Goal: Contribute content

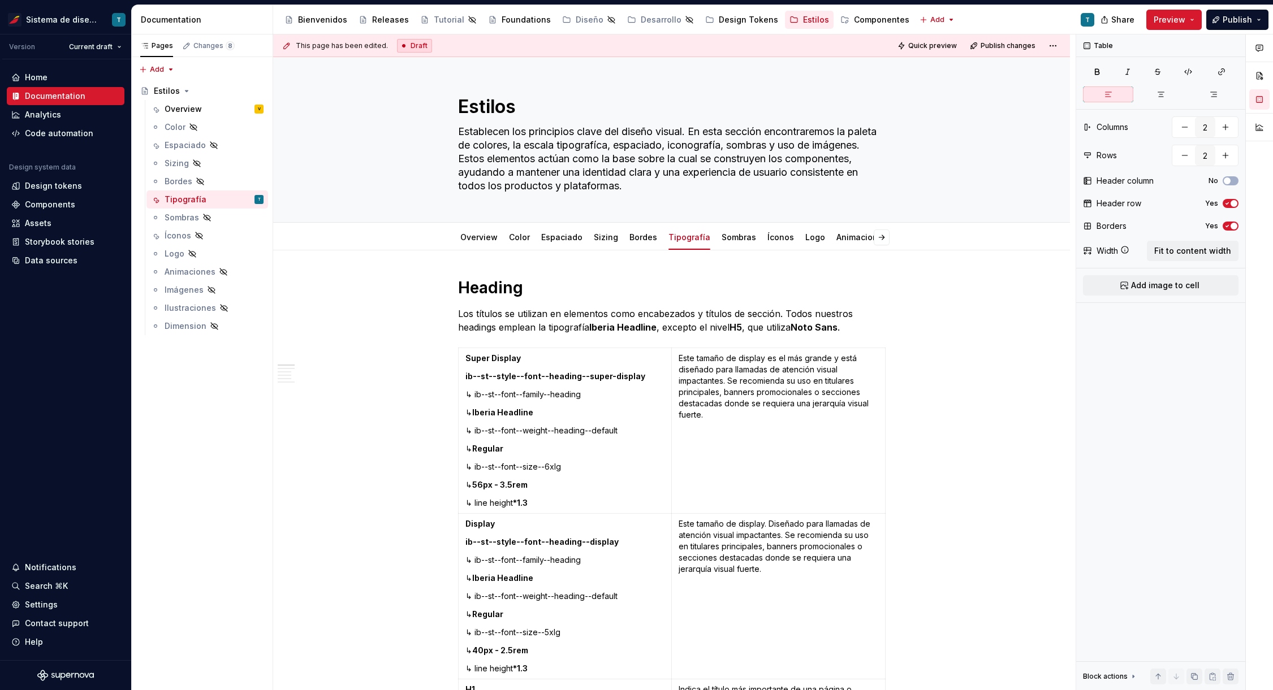
type textarea "*"
type input "7"
click at [622, 375] on strong "ib--st--style--font--heading--super-display" at bounding box center [555, 376] width 180 height 10
click at [175, 146] on div "Espaciado" at bounding box center [185, 145] width 41 height 11
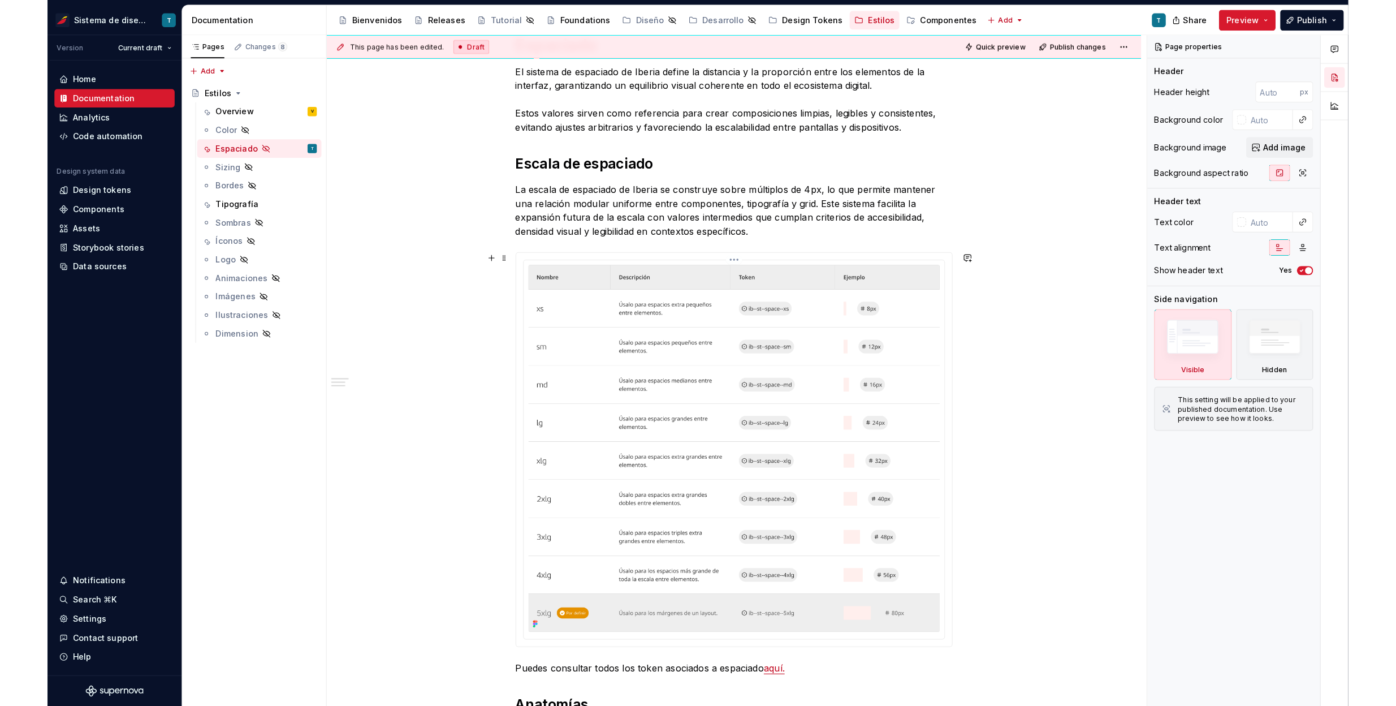
scroll to position [237, 0]
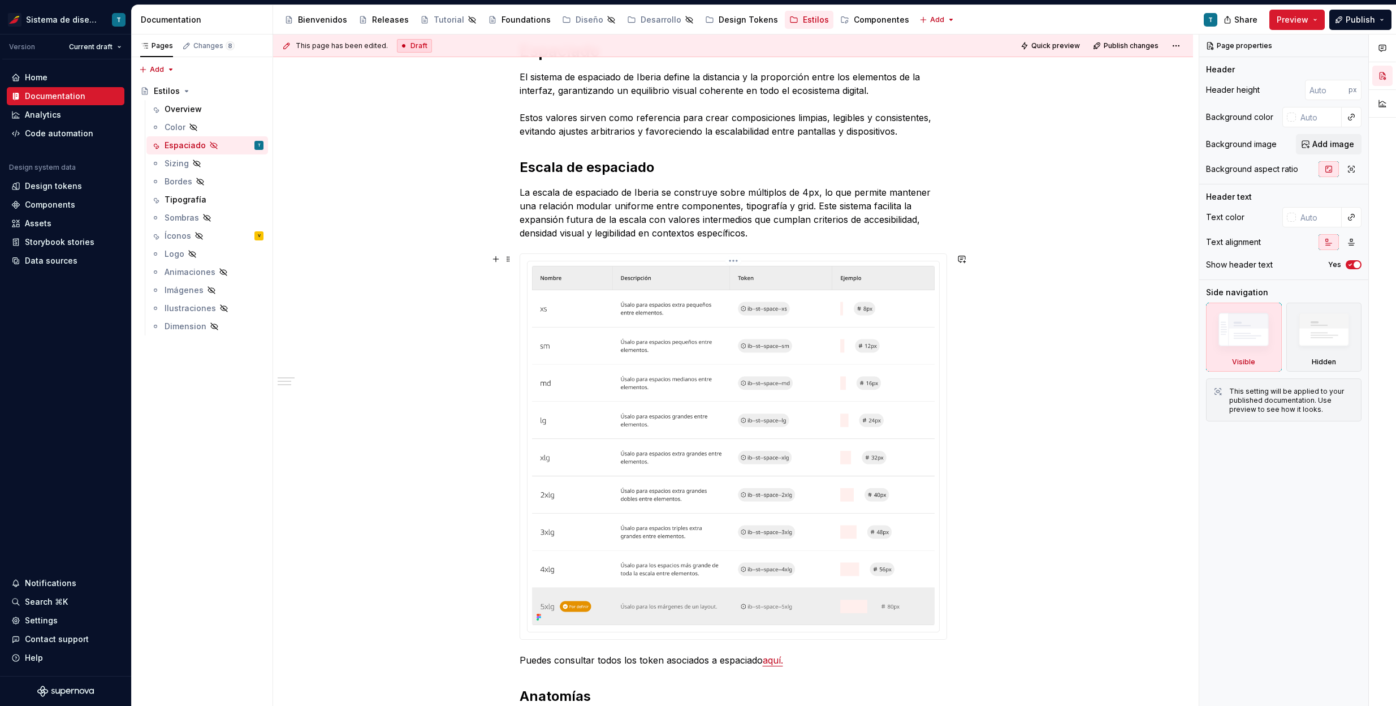
click at [624, 352] on img at bounding box center [733, 445] width 403 height 359
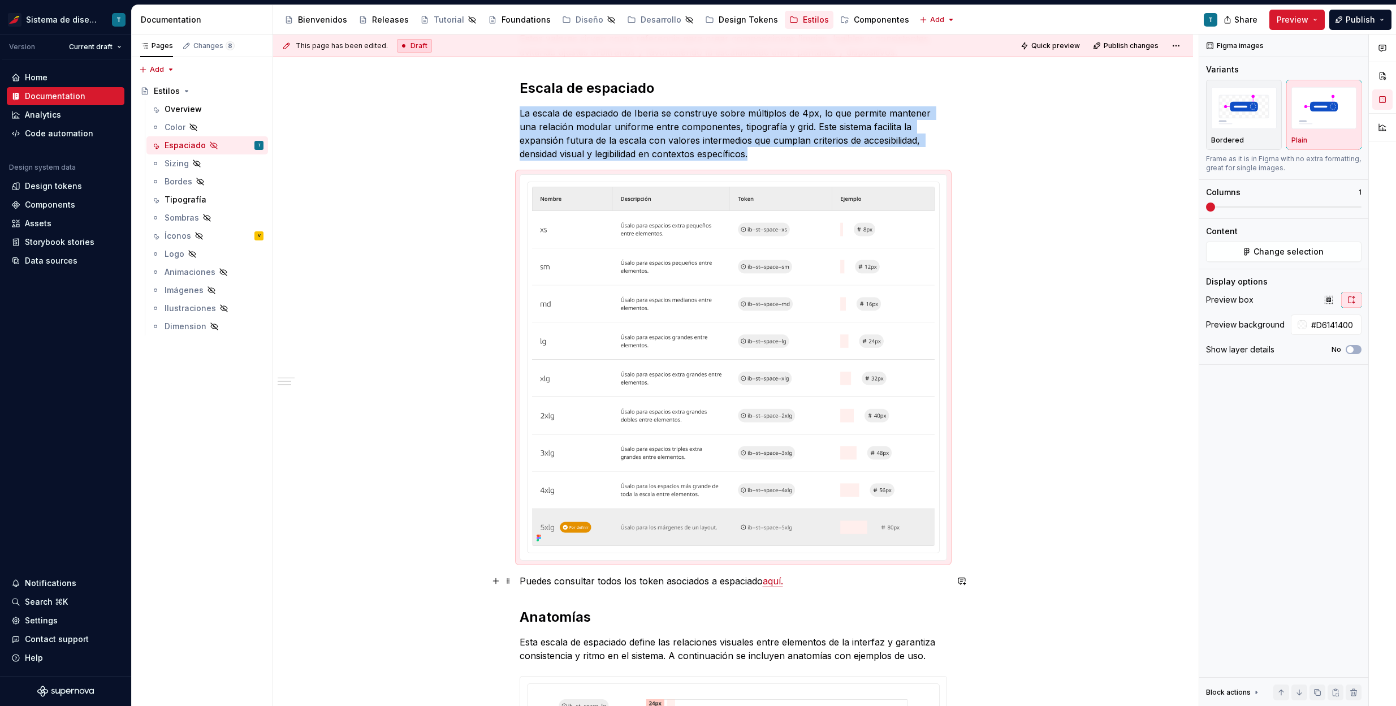
scroll to position [323, 0]
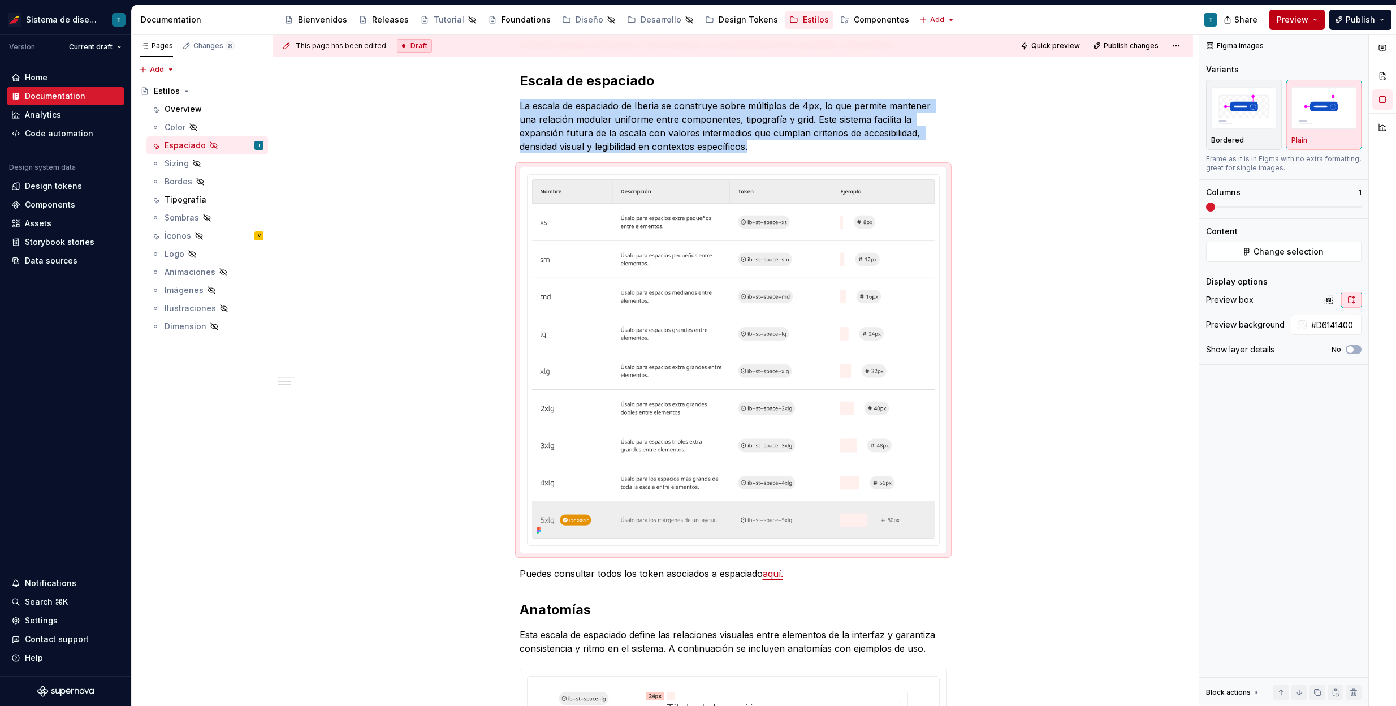
click at [1272, 13] on button "Preview" at bounding box center [1296, 20] width 55 height 20
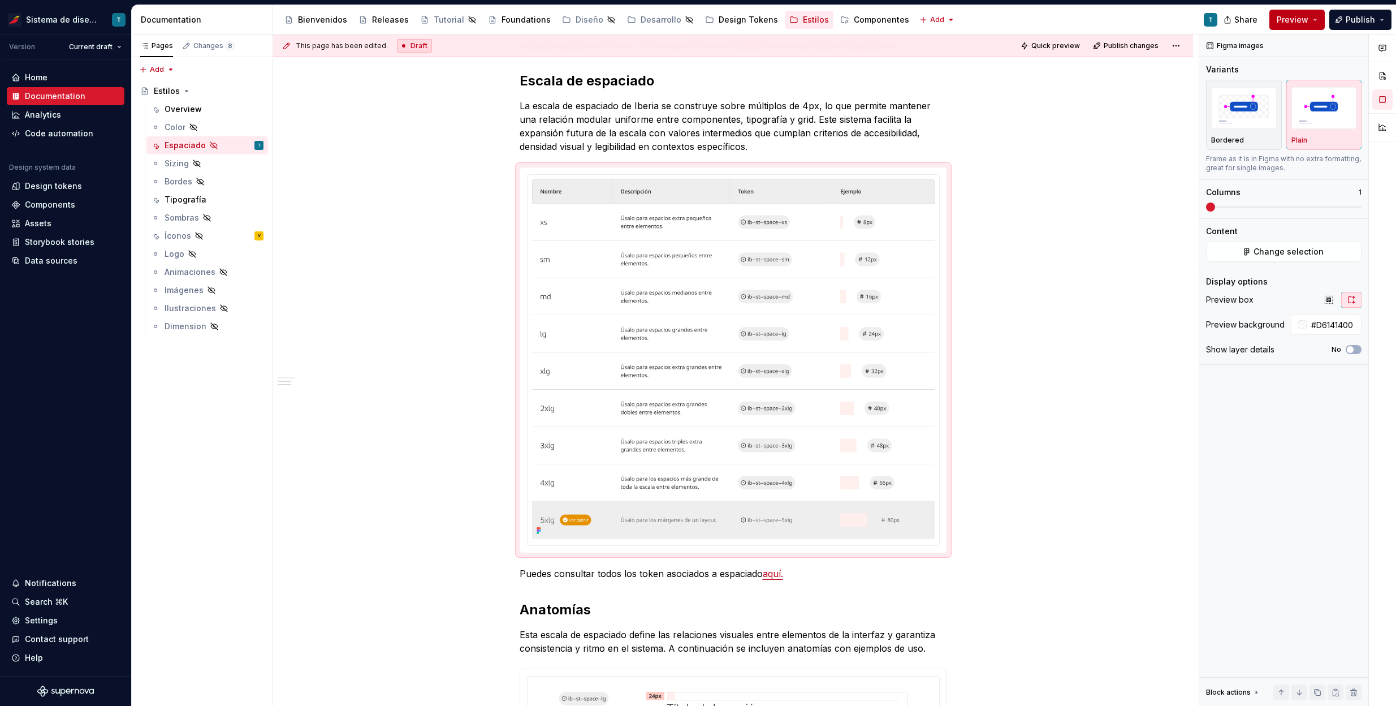
click at [1272, 21] on span "Preview" at bounding box center [1293, 19] width 32 height 11
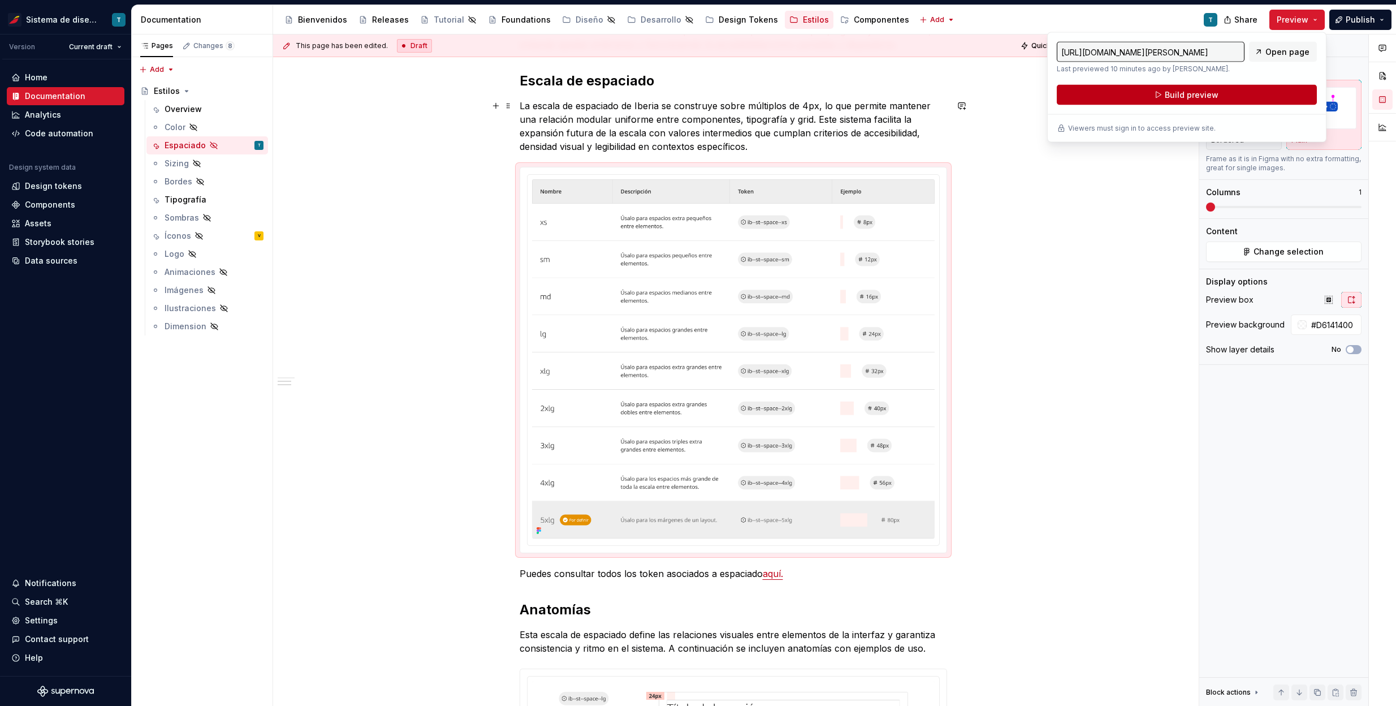
click at [1186, 100] on span "Build preview" at bounding box center [1192, 94] width 54 height 11
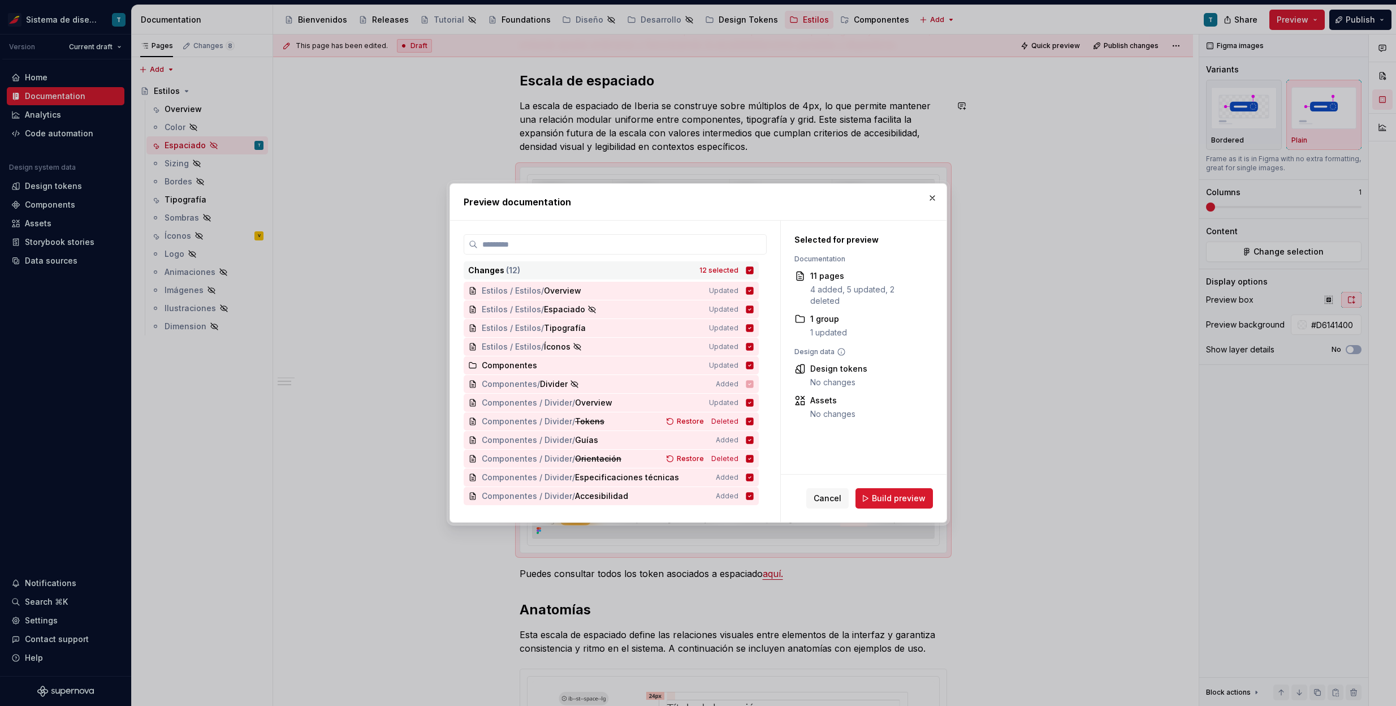
click at [750, 272] on icon at bounding box center [749, 269] width 7 height 7
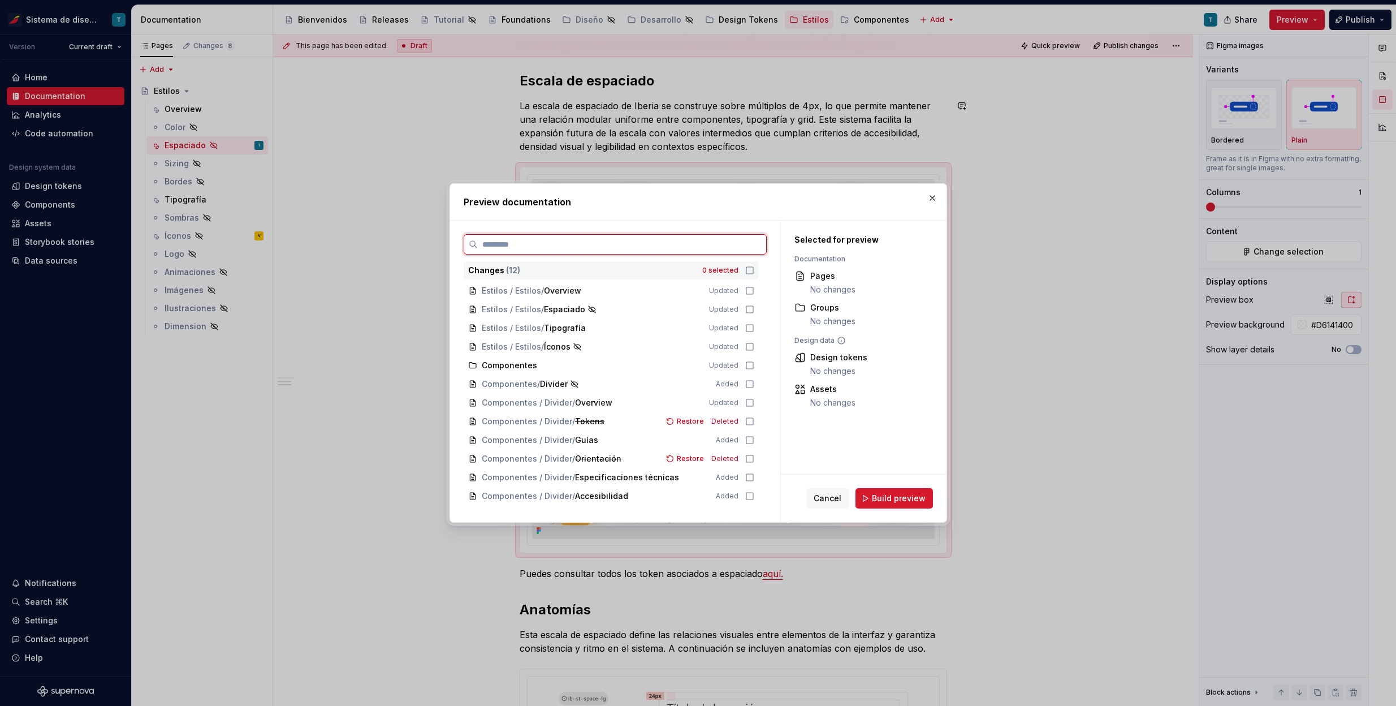
click at [750, 291] on icon at bounding box center [749, 290] width 9 height 9
click at [747, 288] on icon at bounding box center [749, 290] width 7 height 7
click at [748, 309] on icon at bounding box center [749, 309] width 9 height 9
click at [913, 498] on span "Build preview" at bounding box center [899, 497] width 54 height 11
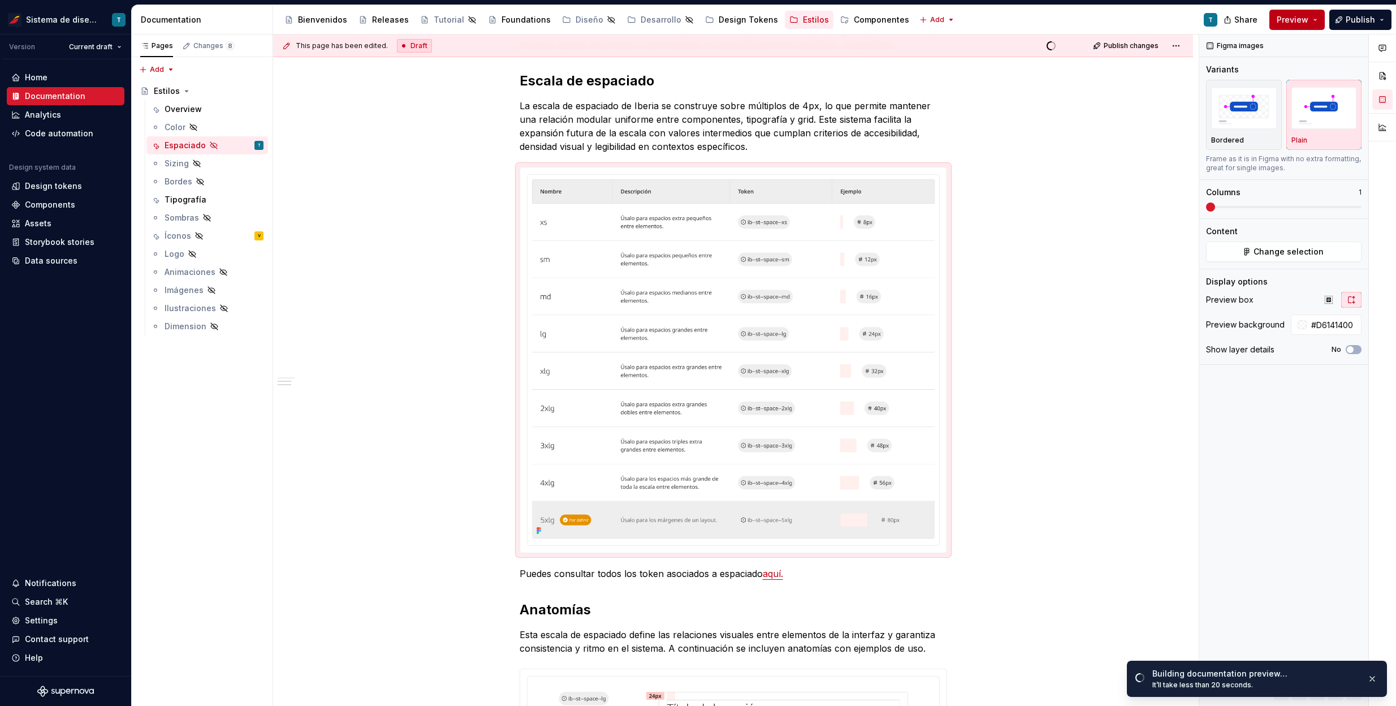
click at [1272, 24] on span "Preview" at bounding box center [1293, 19] width 32 height 11
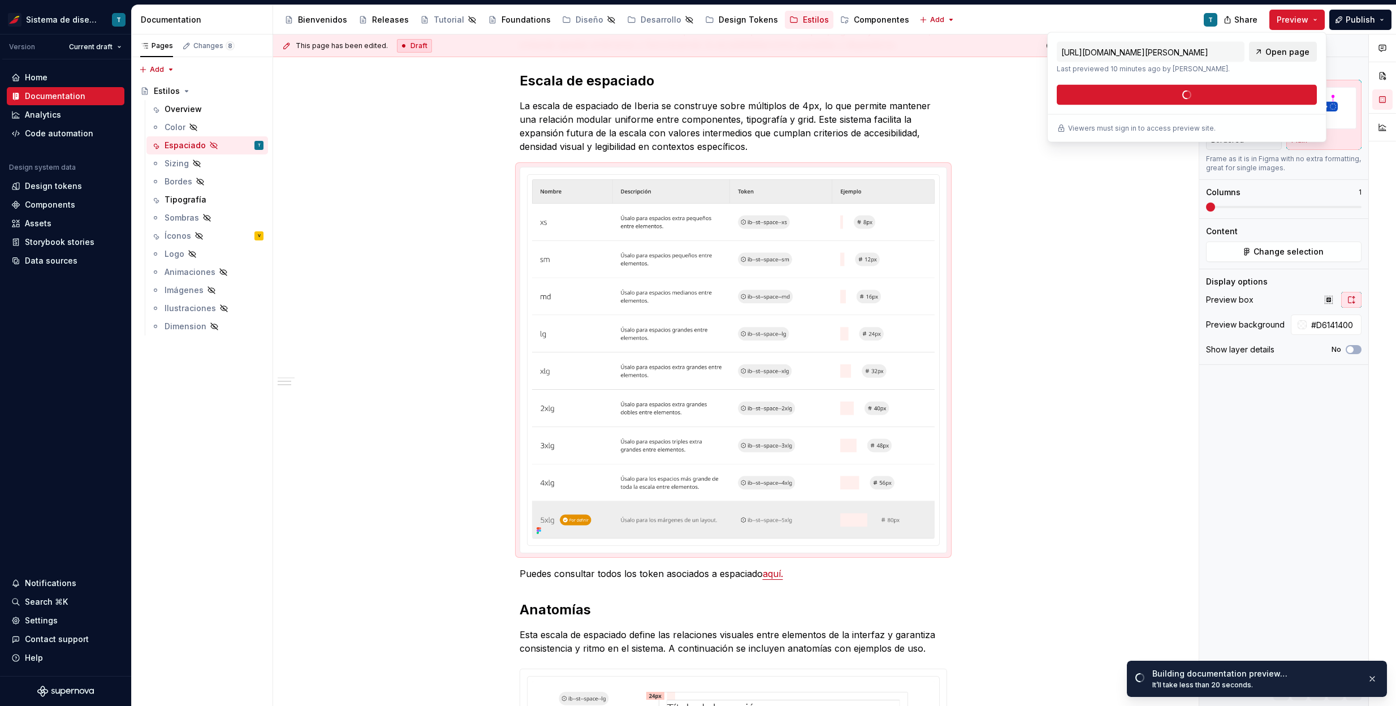
click at [1272, 47] on span "Open page" at bounding box center [1287, 51] width 44 height 11
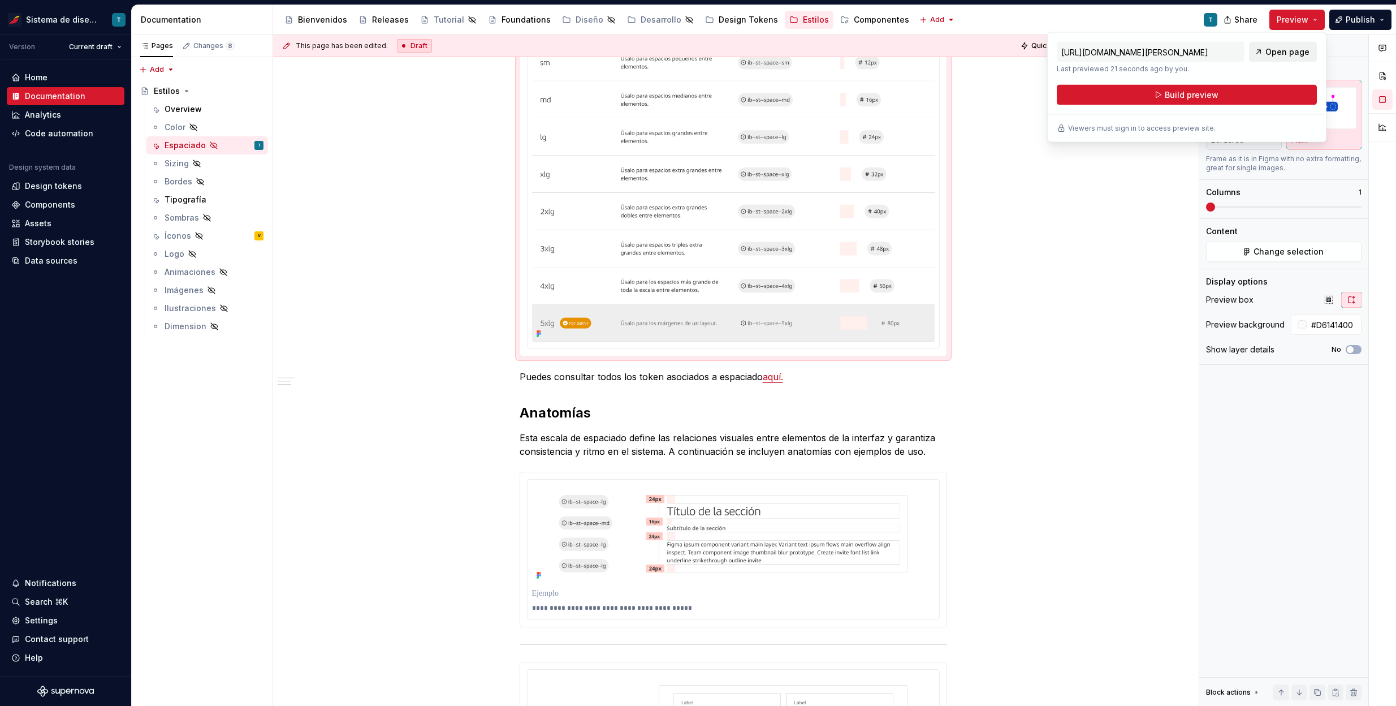
click at [1272, 45] on link "Open page" at bounding box center [1283, 52] width 68 height 20
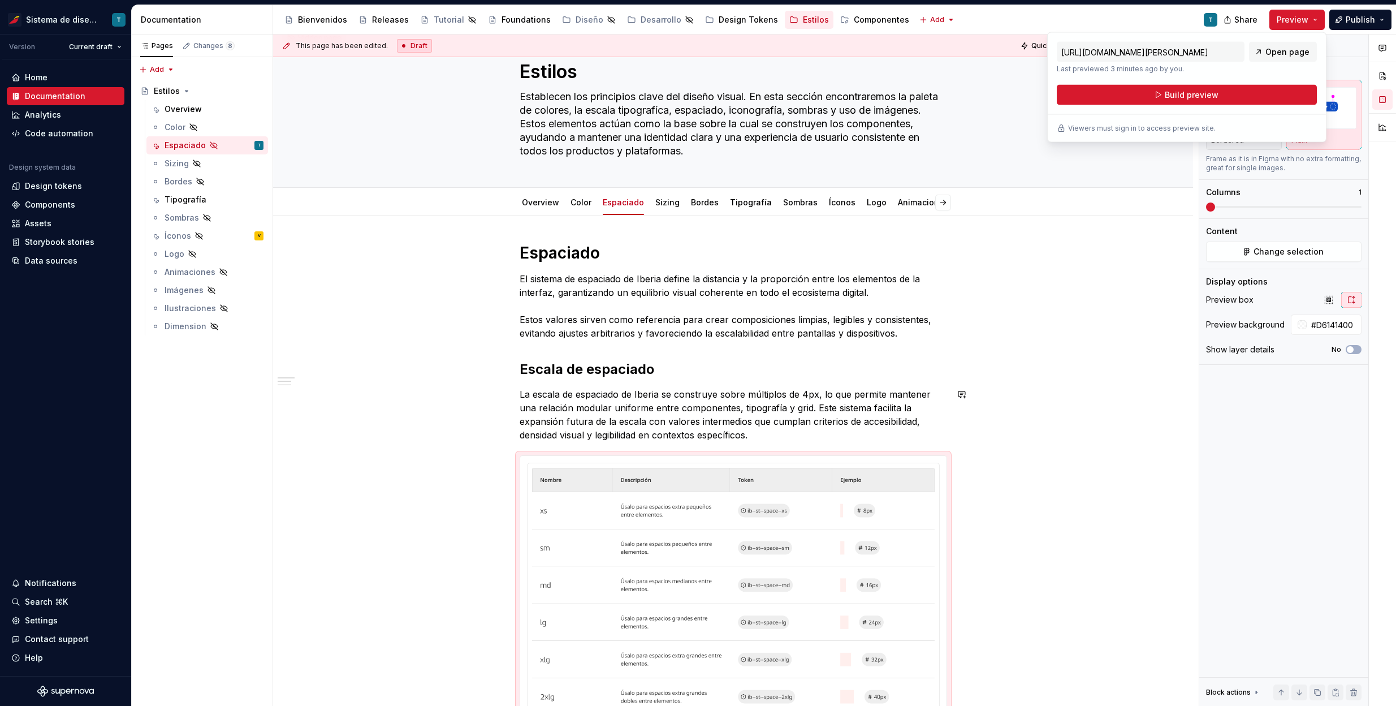
scroll to position [0, 0]
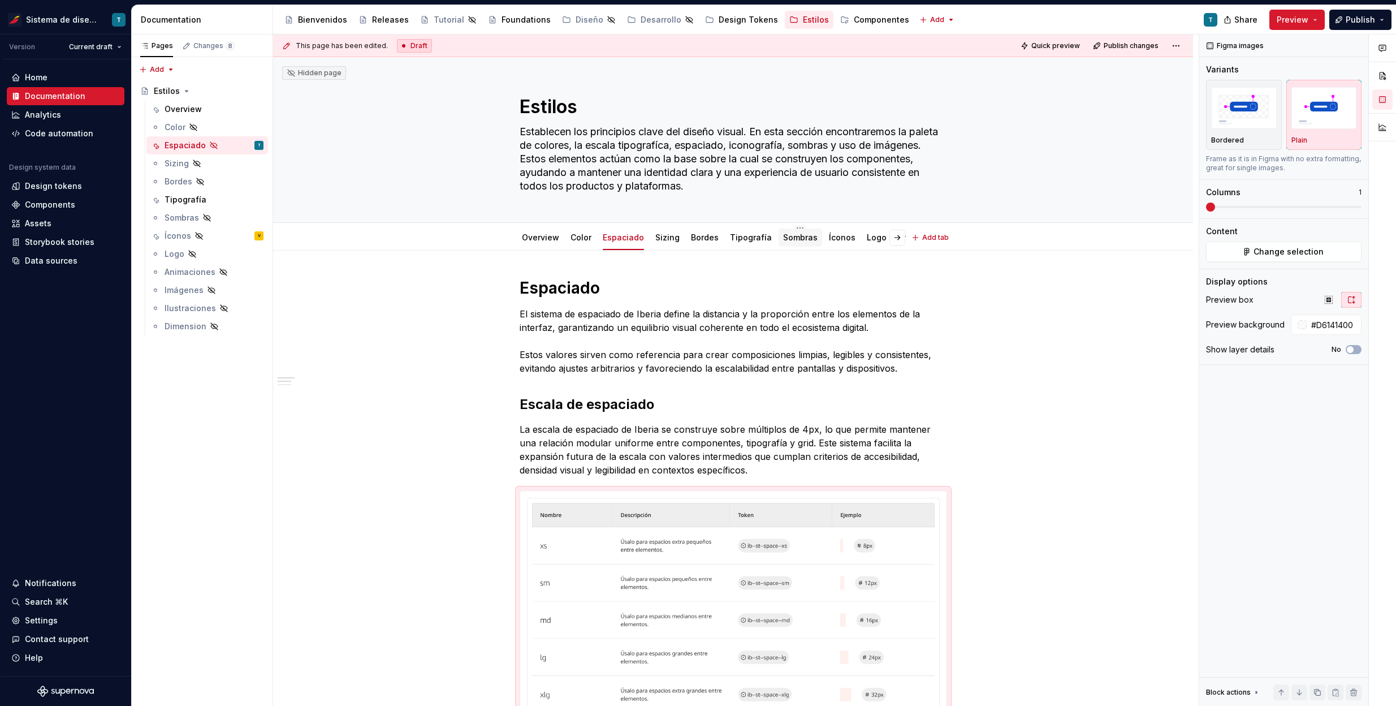
click at [788, 240] on link "Sombras" at bounding box center [800, 237] width 34 height 10
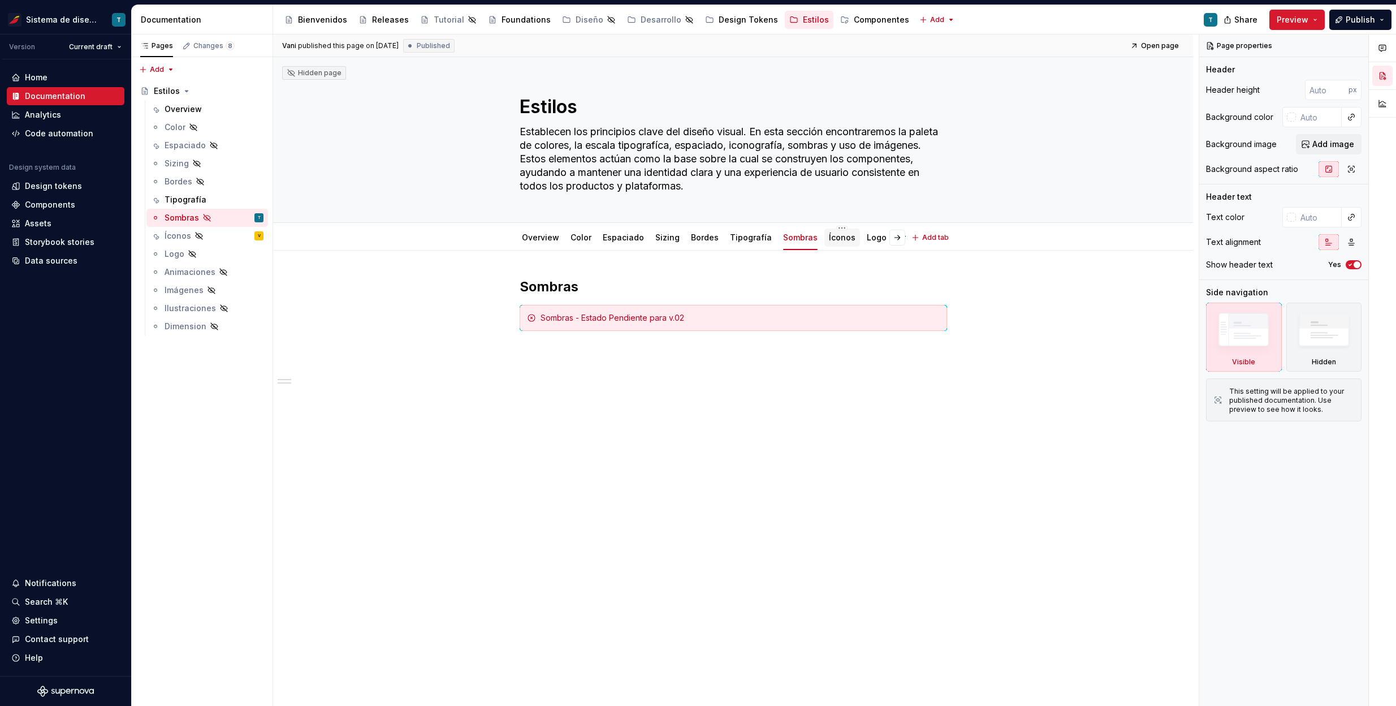
click at [840, 237] on link "Íconos" at bounding box center [842, 237] width 27 height 10
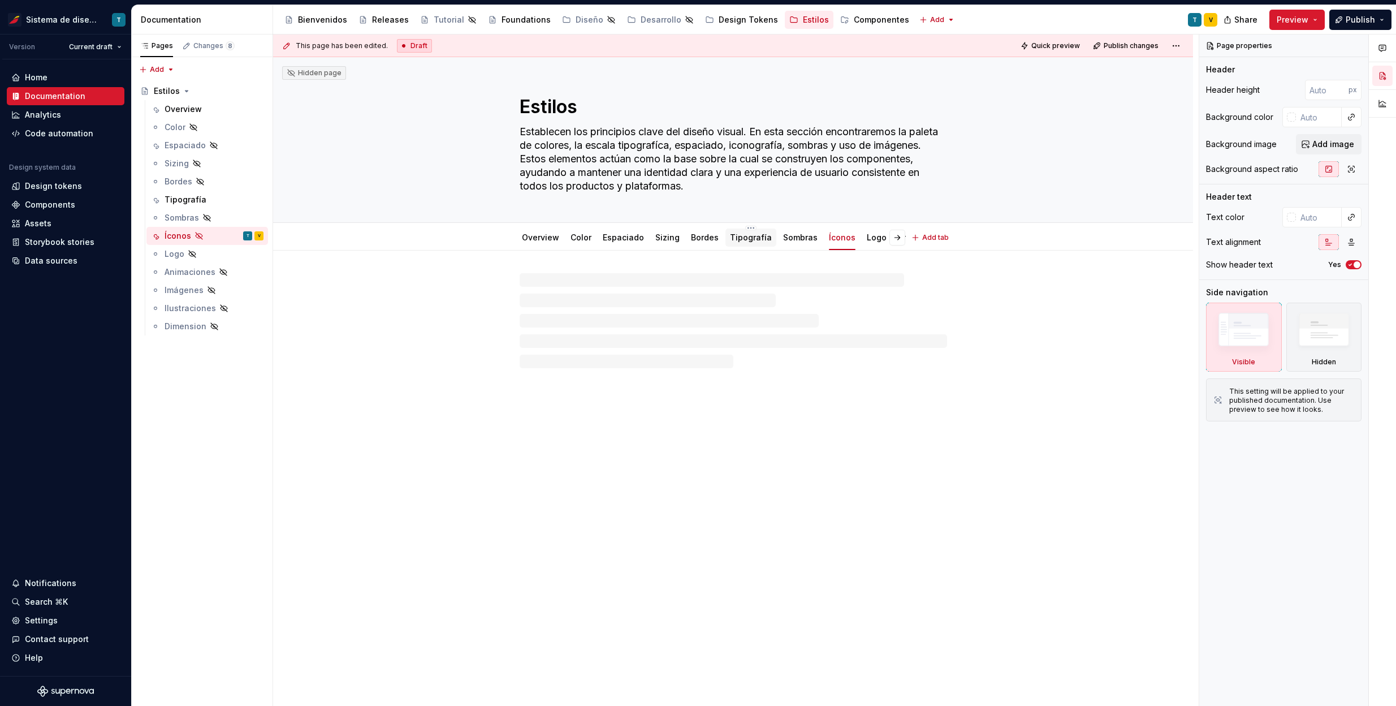
click at [737, 237] on link "Tipografía" at bounding box center [751, 237] width 42 height 10
click at [694, 240] on link "Bordes" at bounding box center [705, 237] width 28 height 10
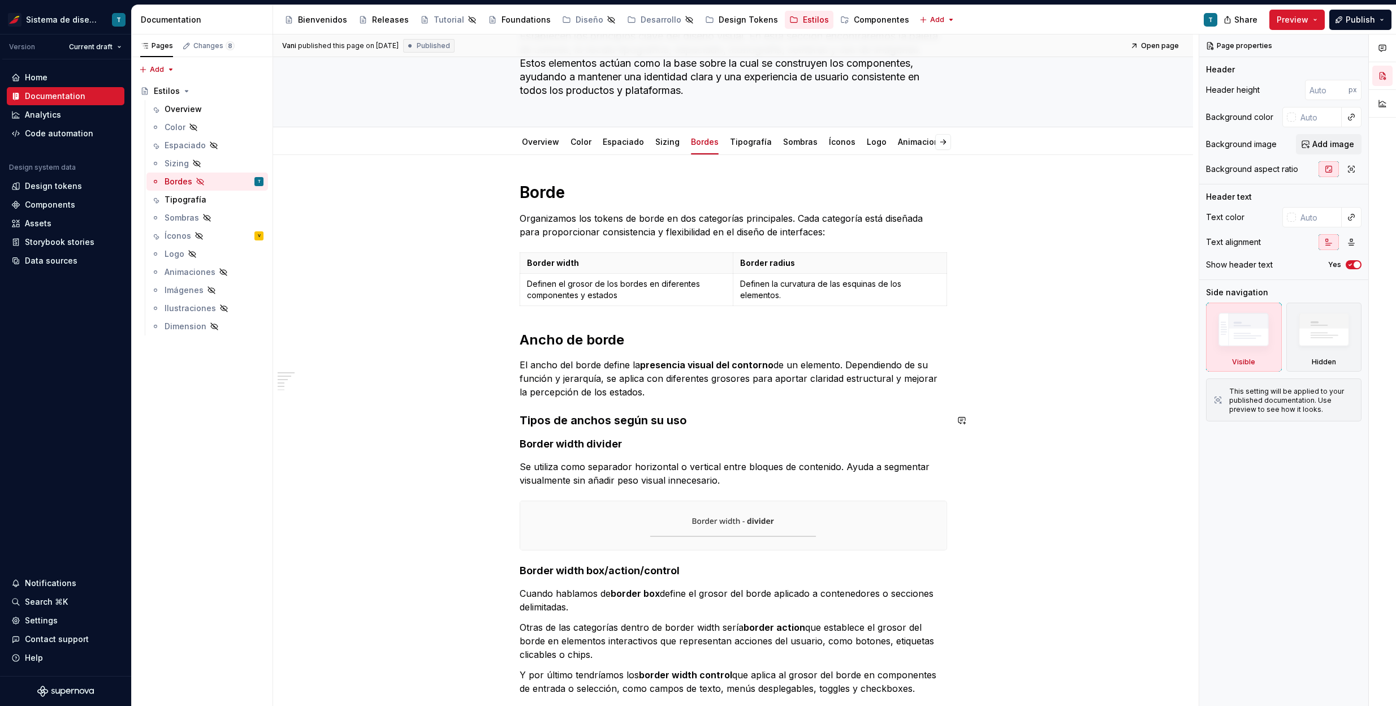
scroll to position [88, 0]
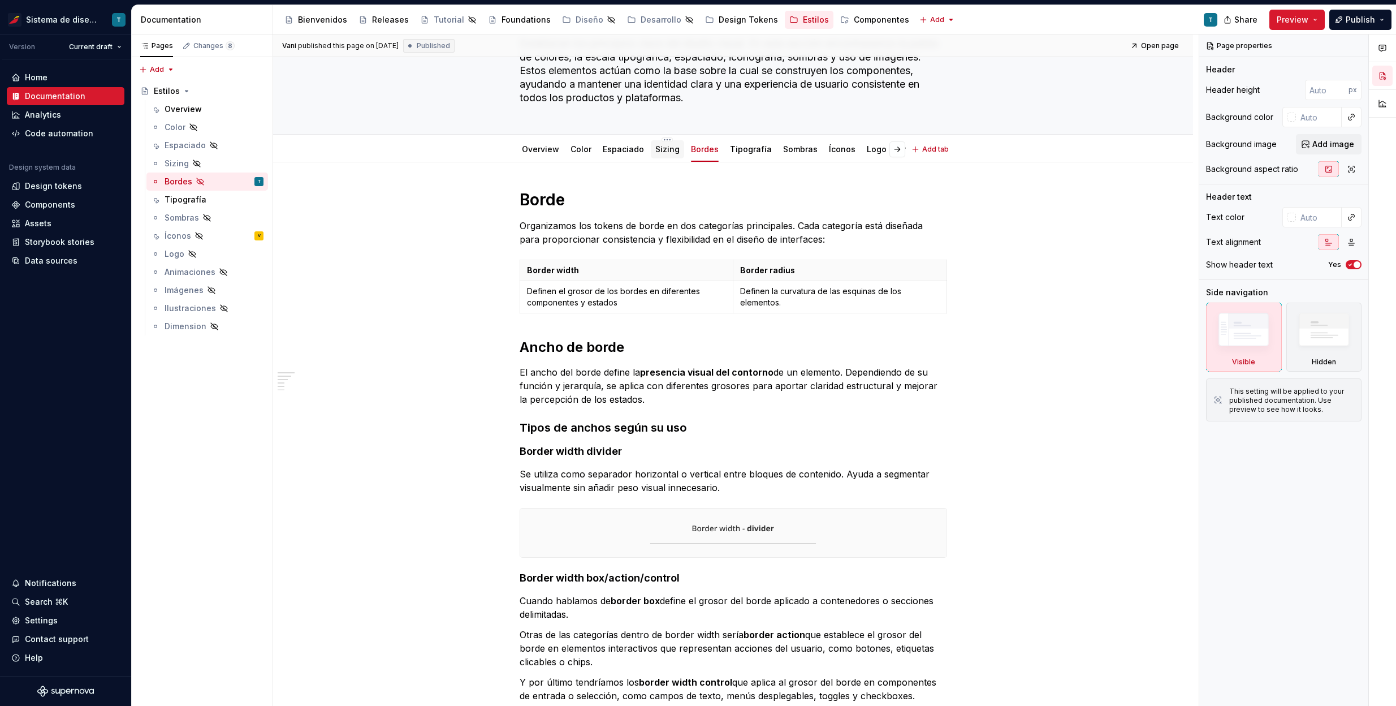
click at [663, 155] on div "Sizing" at bounding box center [667, 149] width 24 height 14
click at [660, 150] on link "Sizing" at bounding box center [667, 149] width 24 height 10
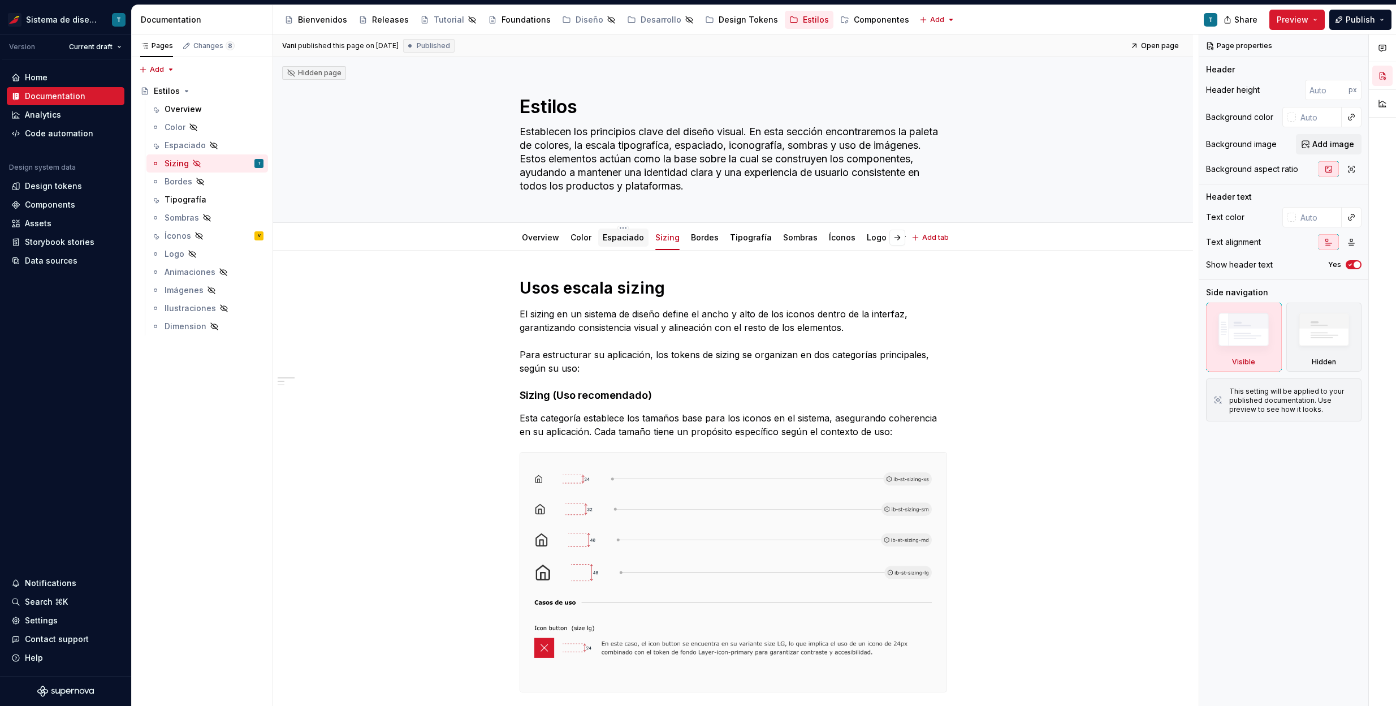
click at [614, 240] on link "Espaciado" at bounding box center [623, 237] width 41 height 10
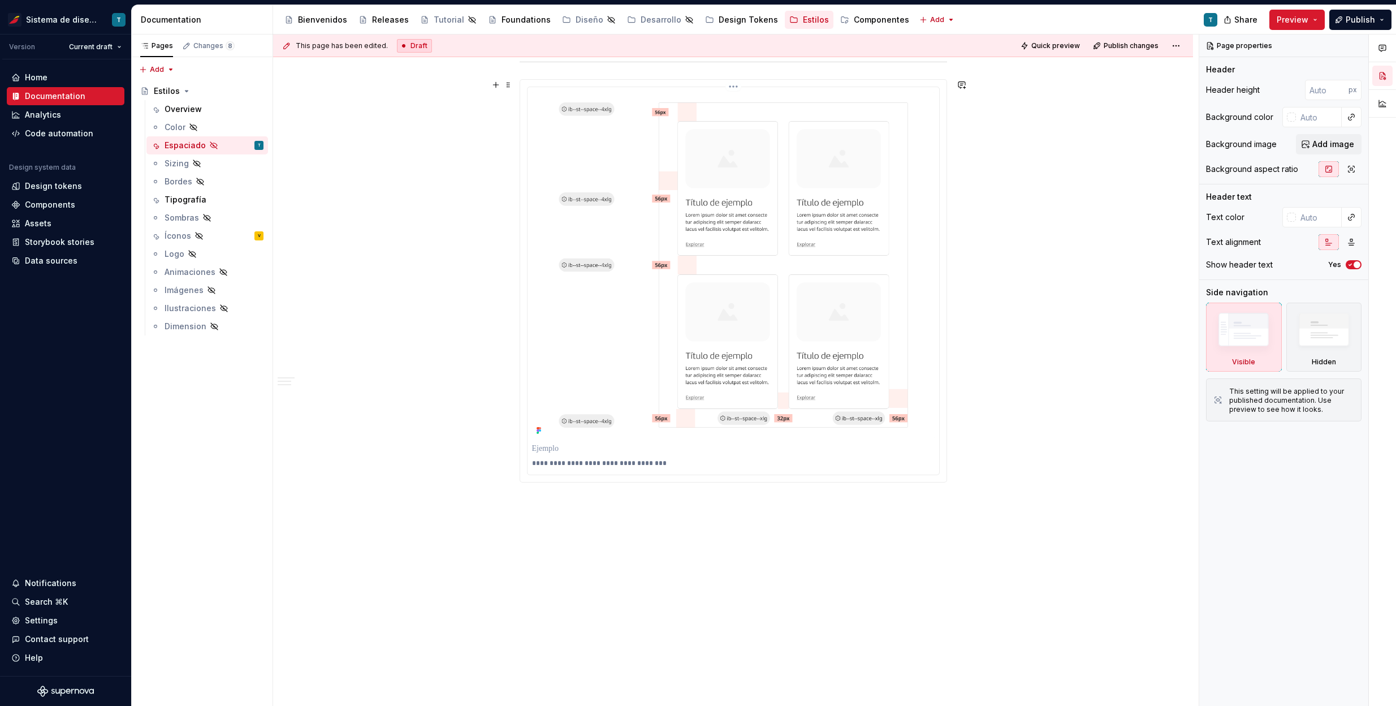
scroll to position [1471, 0]
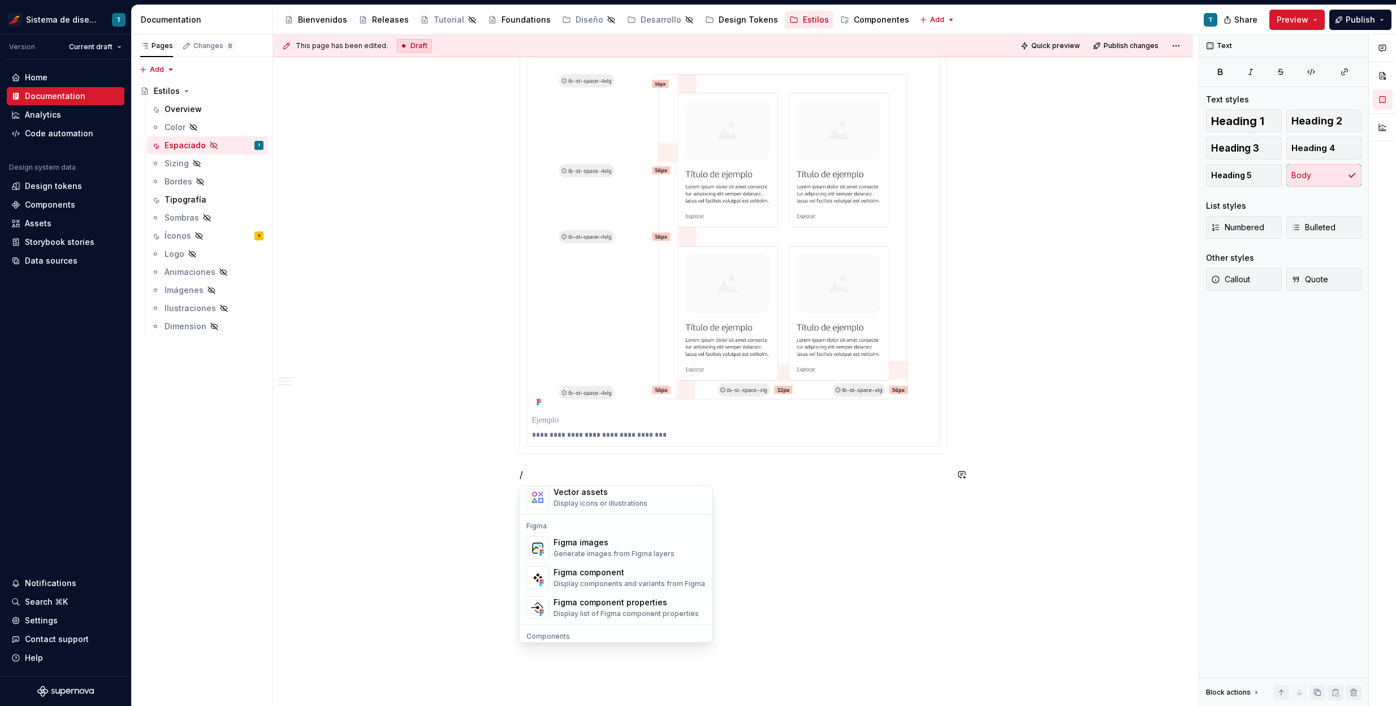
scroll to position [1040, 0]
click at [648, 541] on div "Figma images Generate images from Figma layers" at bounding box center [614, 539] width 121 height 21
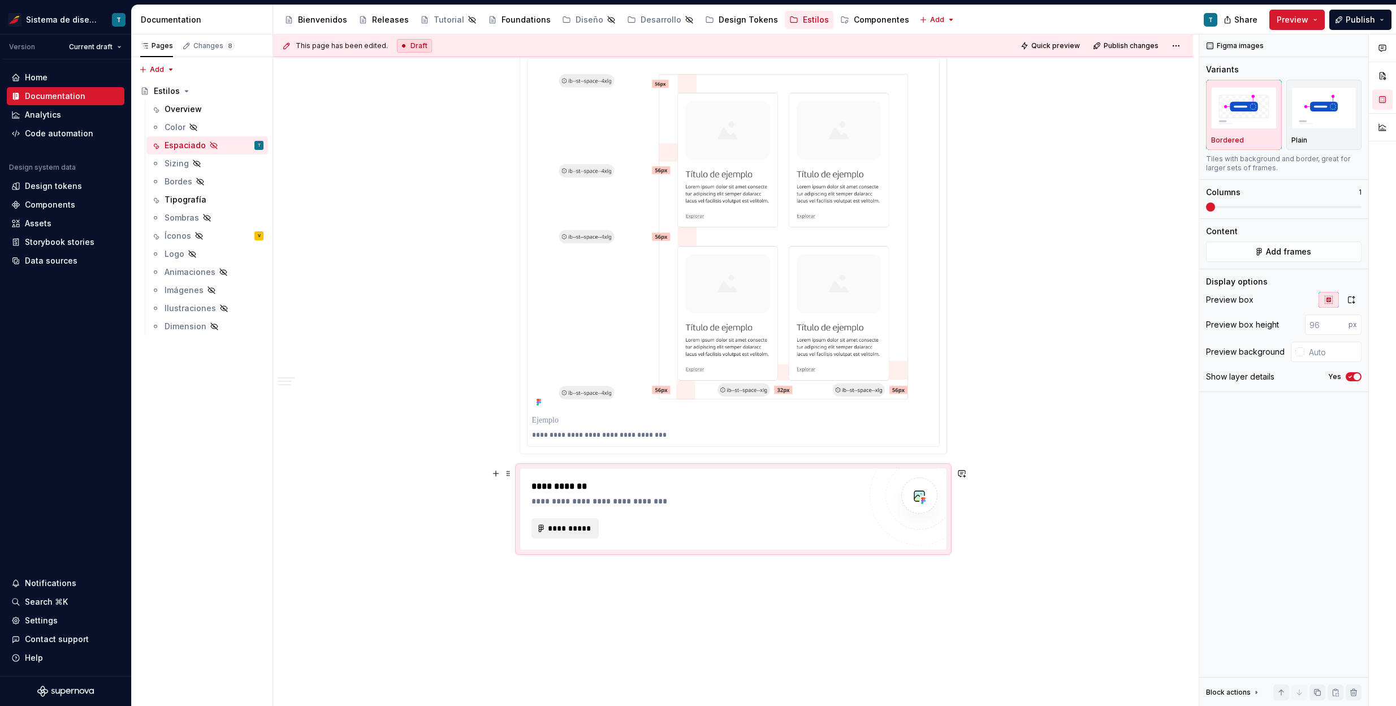
click at [563, 533] on button "**********" at bounding box center [565, 528] width 68 height 20
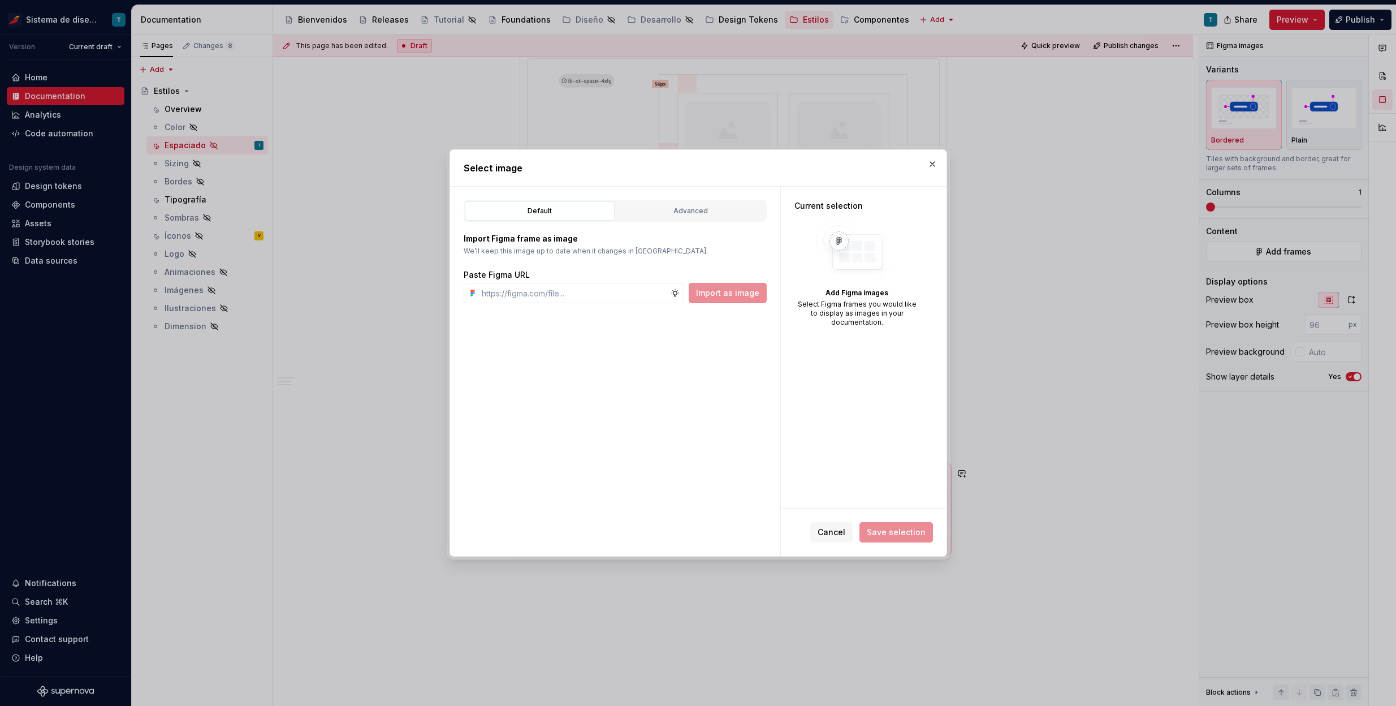
type textarea "*"
click at [641, 295] on input "text" at bounding box center [573, 293] width 193 height 20
paste input "[URL][DOMAIN_NAME]"
type input "[URL][DOMAIN_NAME]"
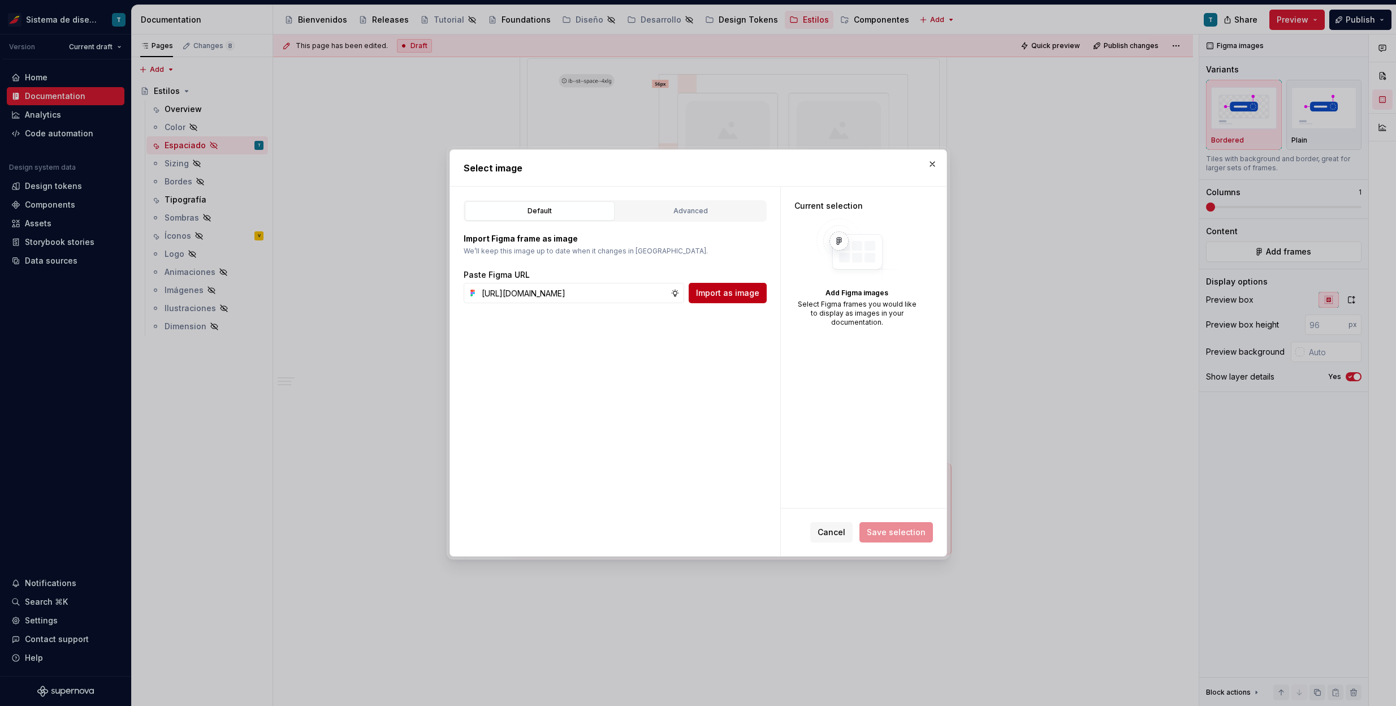
click at [706, 293] on span "Import as image" at bounding box center [727, 292] width 63 height 11
click at [897, 535] on span "Save selection" at bounding box center [896, 531] width 59 height 11
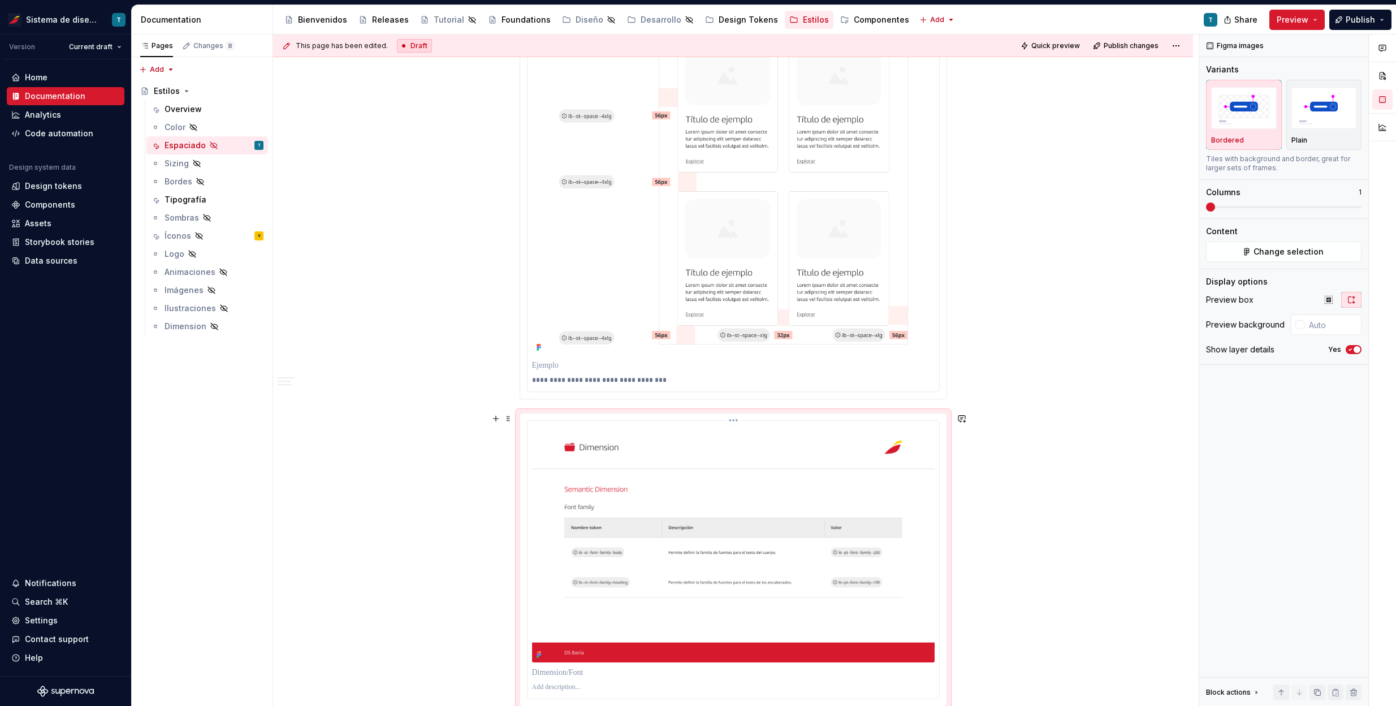
scroll to position [1639, 0]
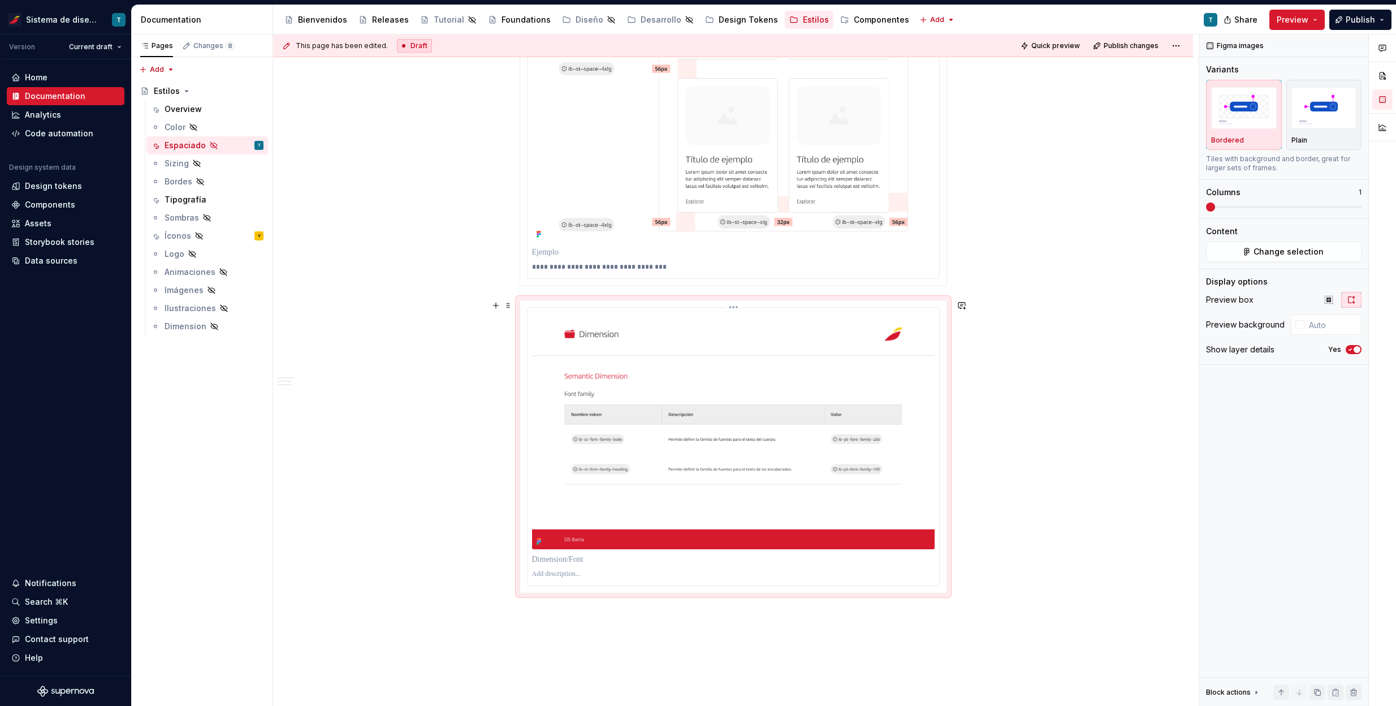
type textarea "*"
click at [733, 310] on html "Sistema de diseño Iberia T Version Current draft Home Documentation Analytics C…" at bounding box center [698, 353] width 1396 height 706
click at [749, 351] on div "Update Figma image" at bounding box center [787, 348] width 83 height 11
click at [507, 304] on span at bounding box center [508, 305] width 9 height 16
click at [520, 402] on div "Delete" at bounding box center [554, 405] width 96 height 18
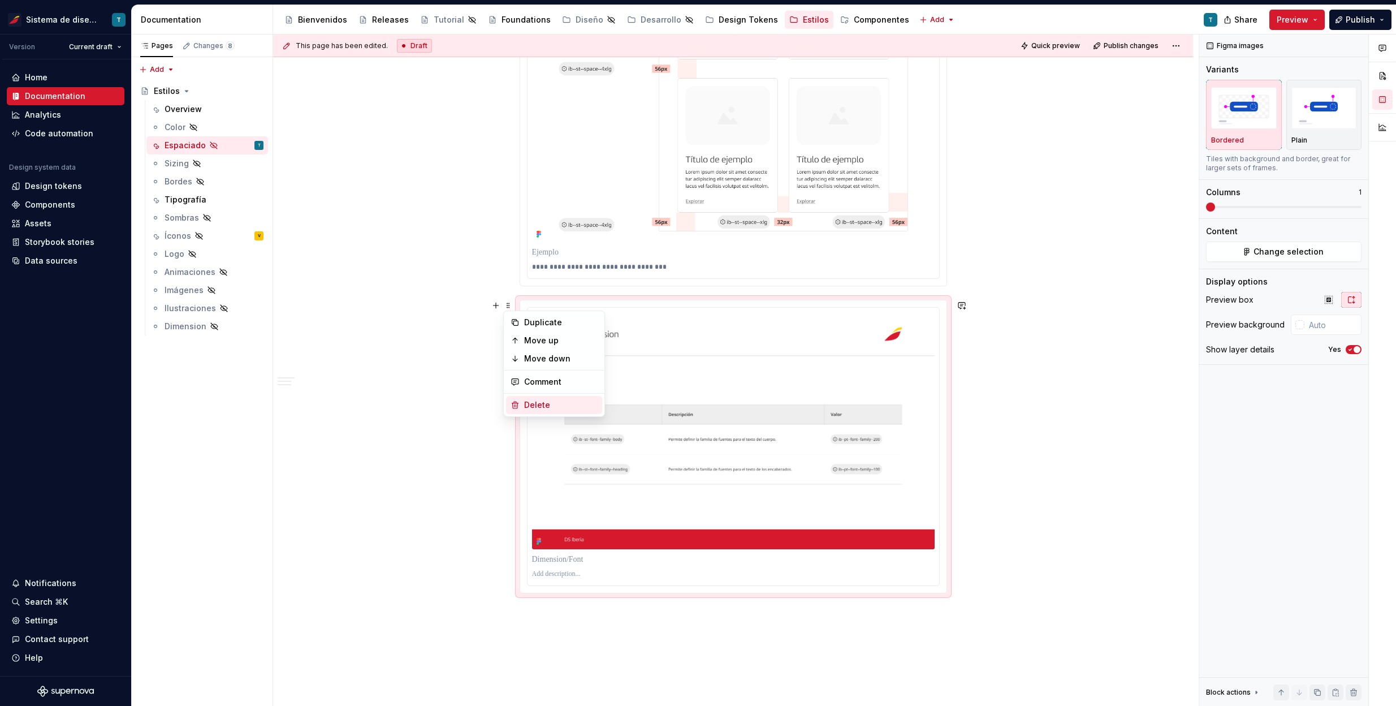
type input "#FAFAFA"
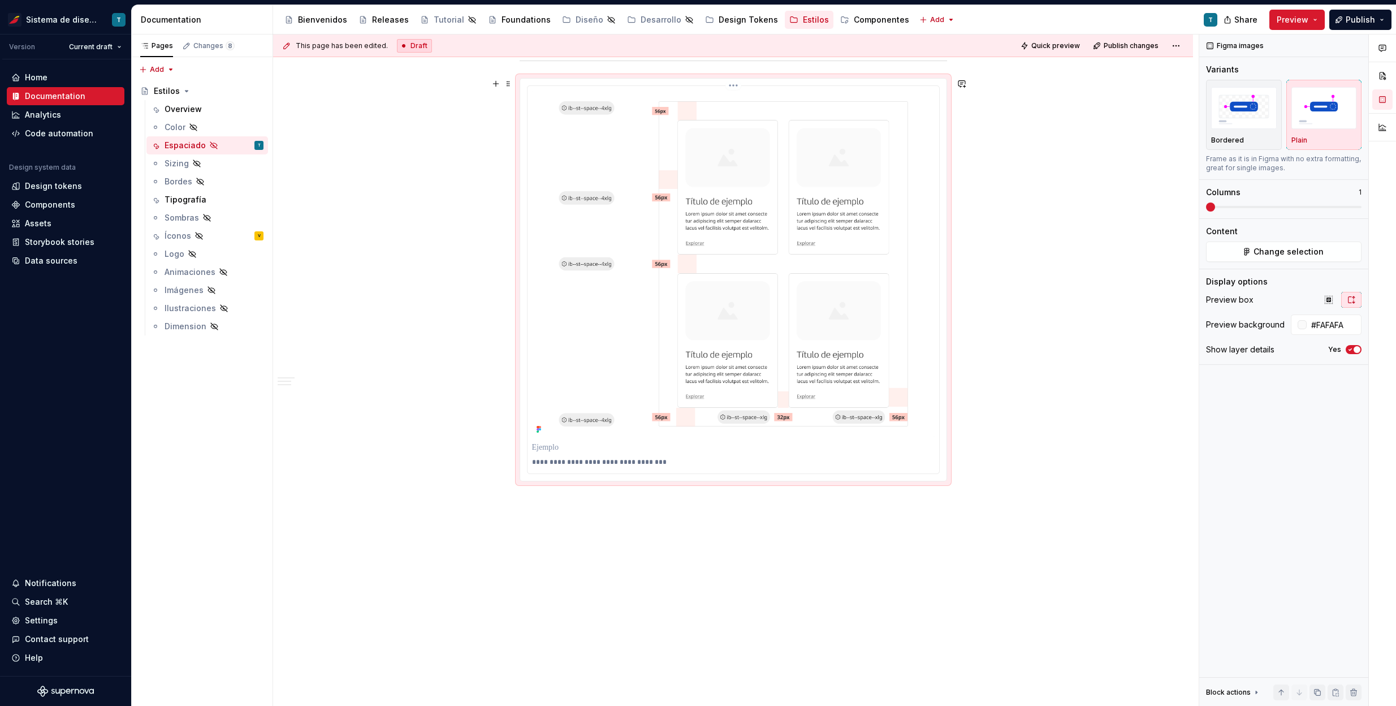
scroll to position [1386, 0]
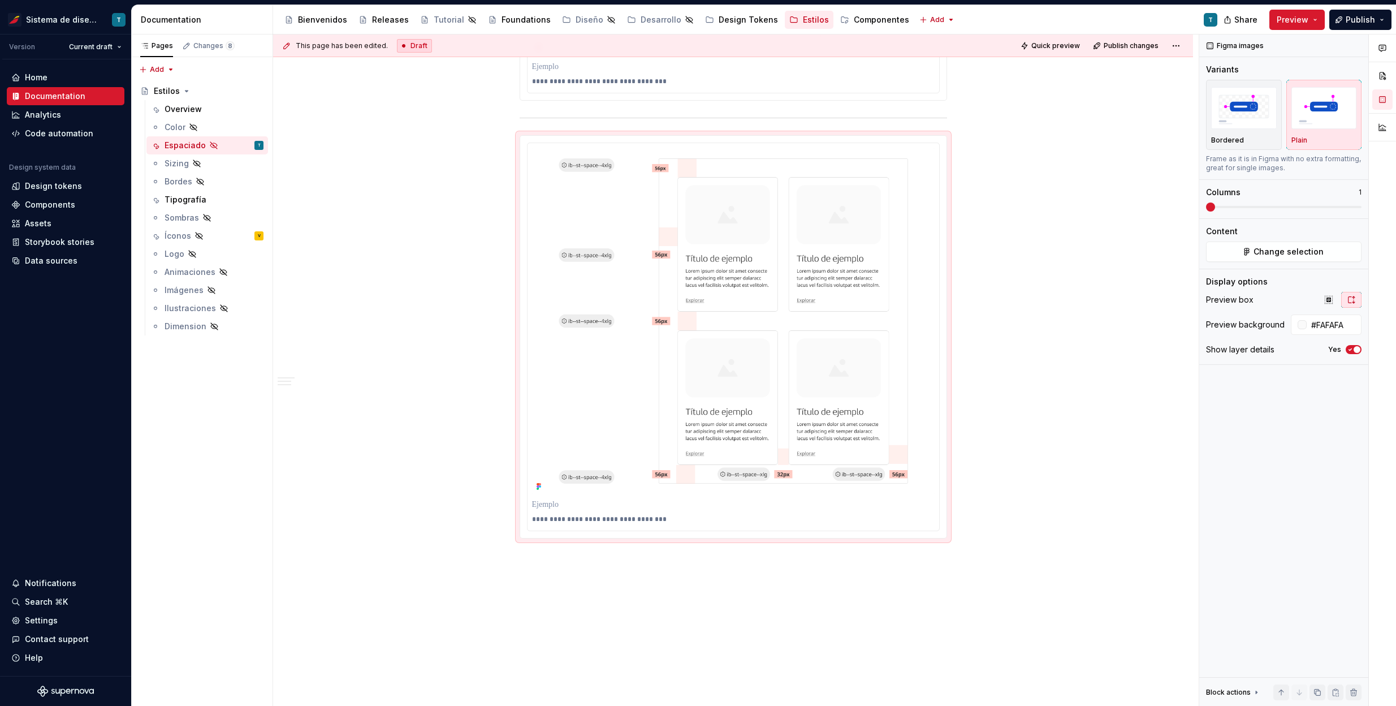
type textarea "*"
